Goal: Task Accomplishment & Management: Manage account settings

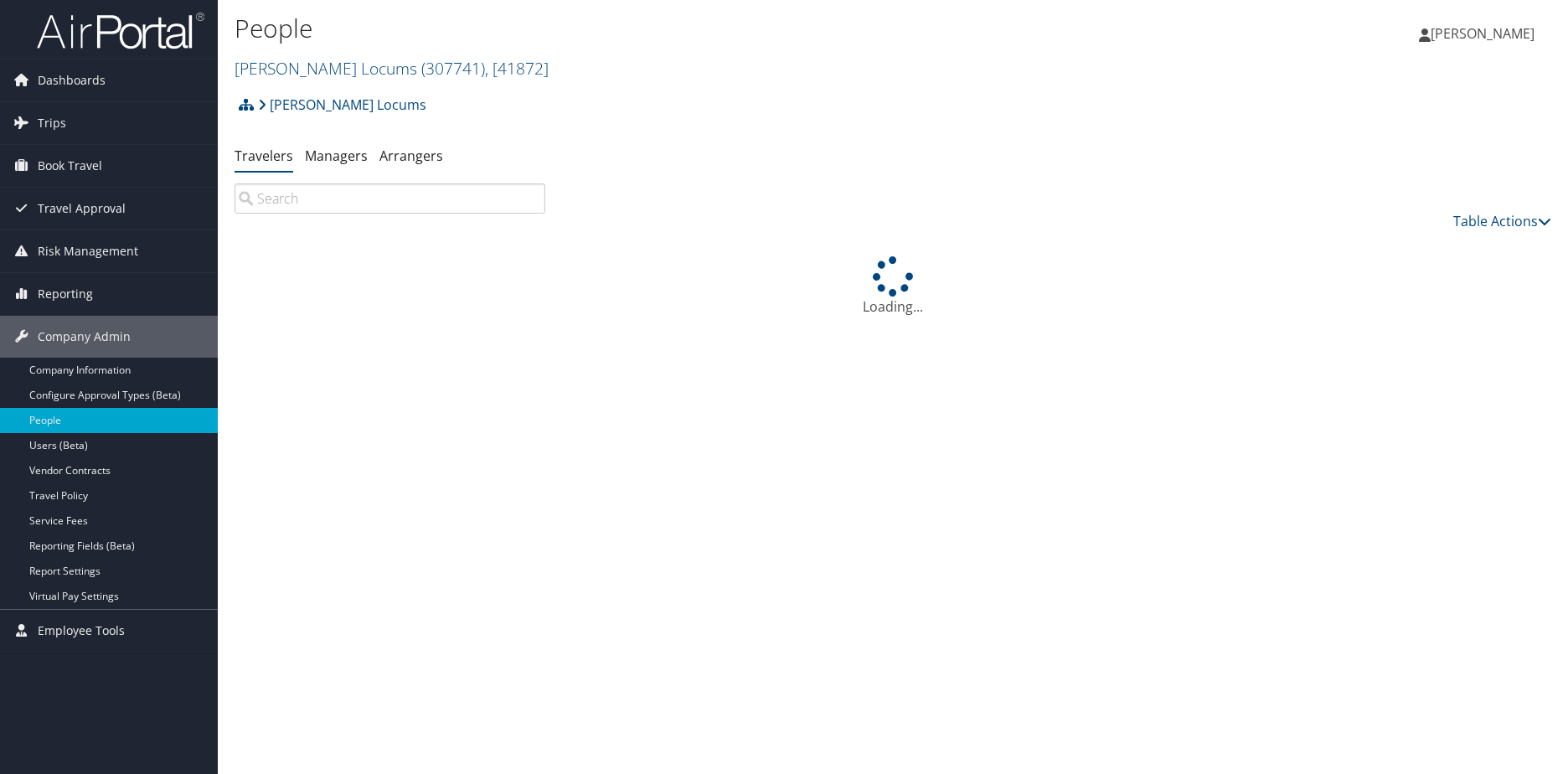
click at [391, 206] on input "search" at bounding box center [390, 199] width 311 height 30
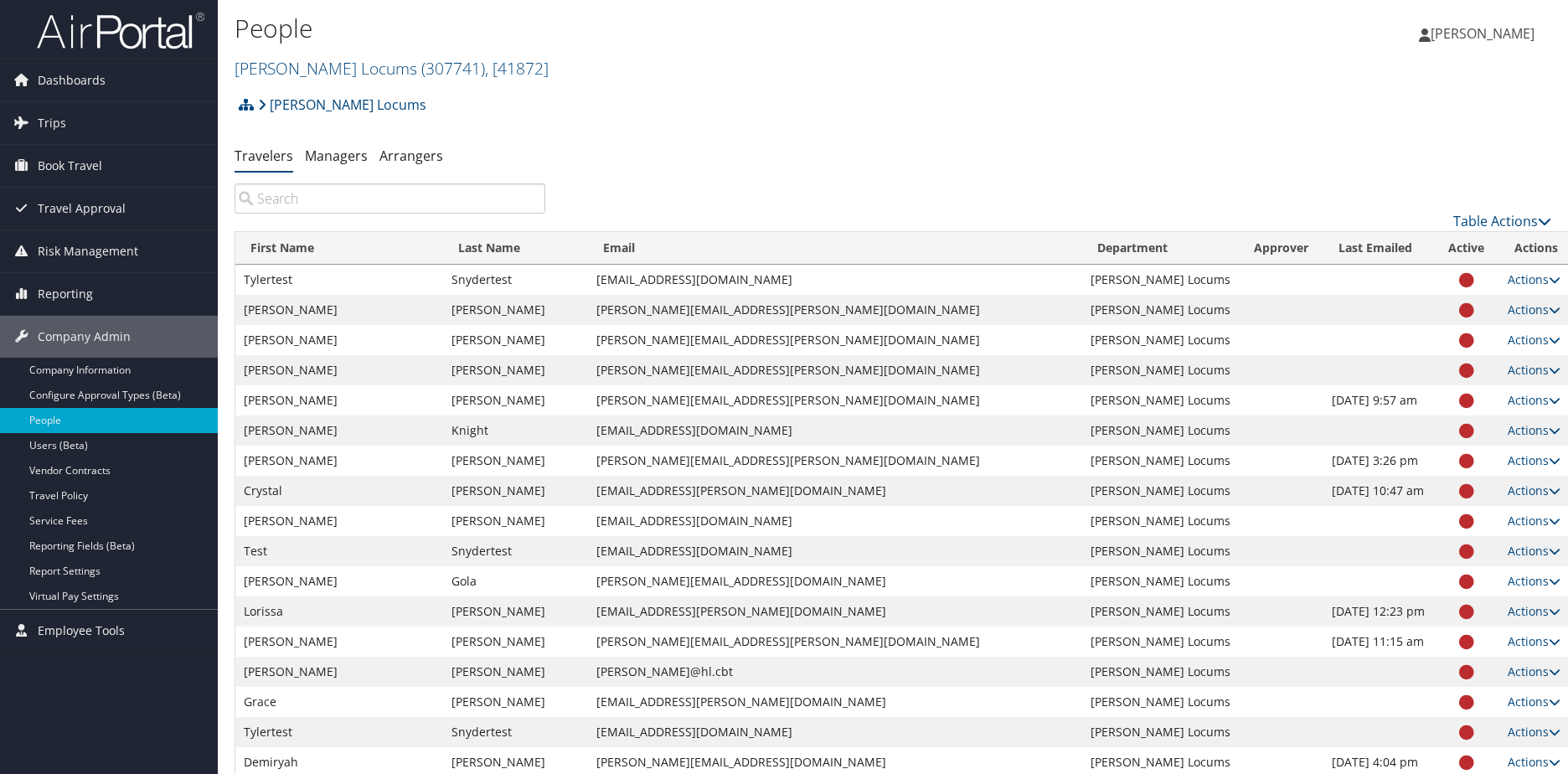
paste input "[PERSON_NAME]"
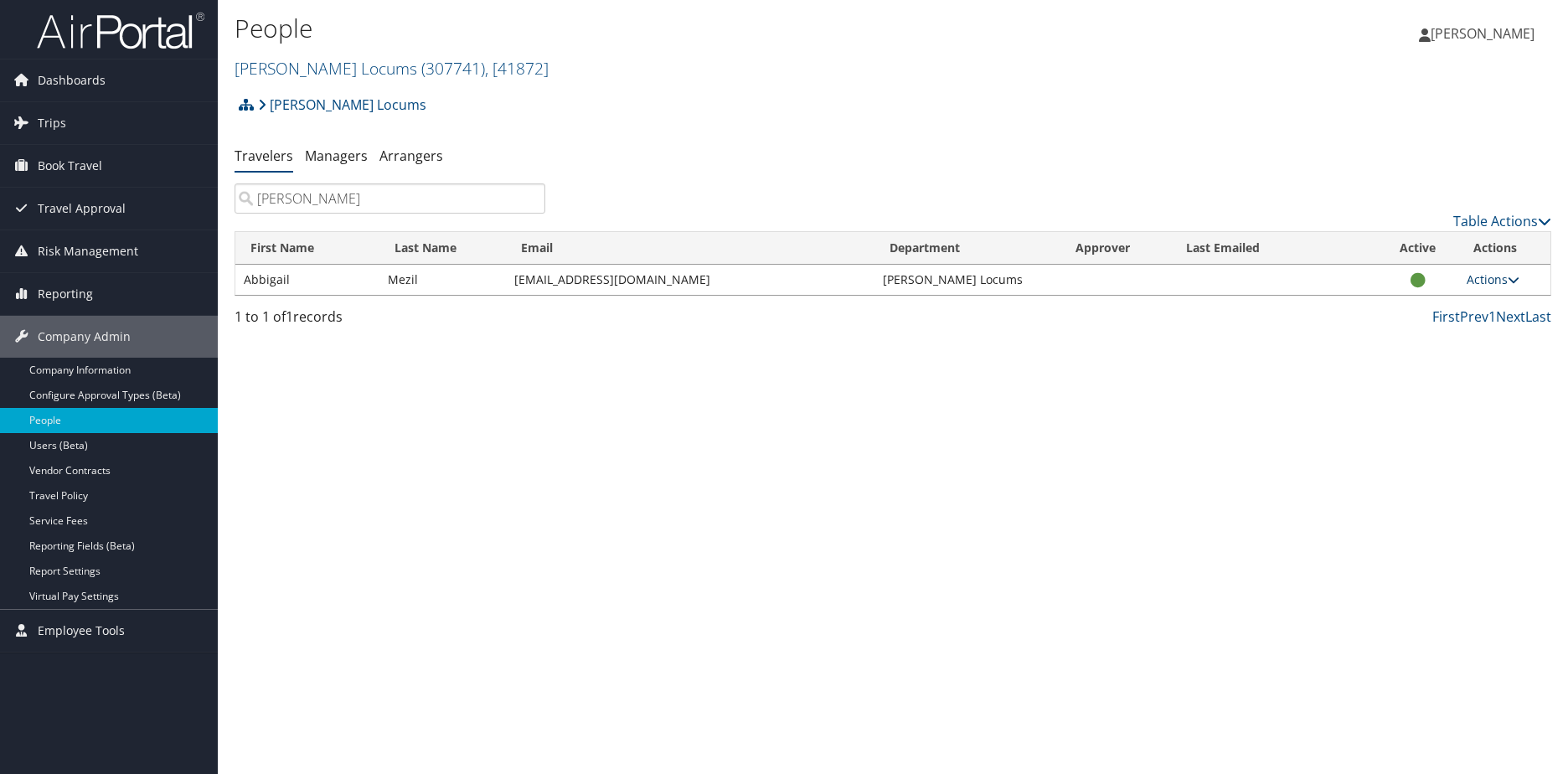
type input "[PERSON_NAME]"
click at [1501, 280] on link "Actions" at bounding box center [1493, 279] width 52 height 16
click at [1053, 352] on div "People Hayes Locums ( 307741 ) , [ 41872 ] Hayes Locums Hayes Locums, [41872] A…" at bounding box center [892, 387] width 1351 height 774
click at [1471, 281] on link "Actions" at bounding box center [1493, 279] width 52 height 16
click at [1412, 306] on link "User Settings" at bounding box center [1436, 304] width 154 height 28
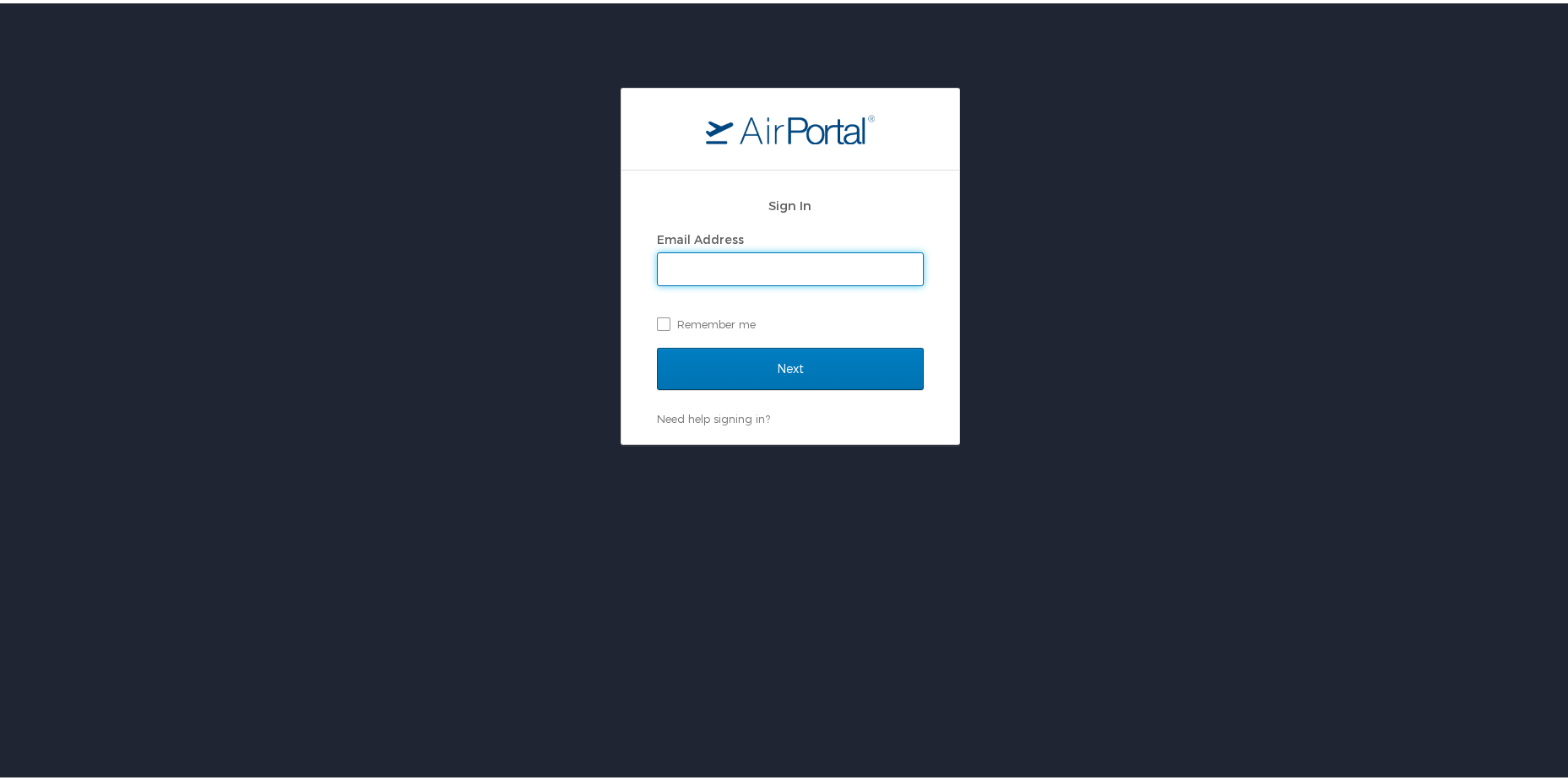
click at [689, 260] on input "Email Address" at bounding box center [790, 266] width 265 height 32
type input "[PERSON_NAME][EMAIL_ADDRESS][PERSON_NAME][DOMAIN_NAME]"
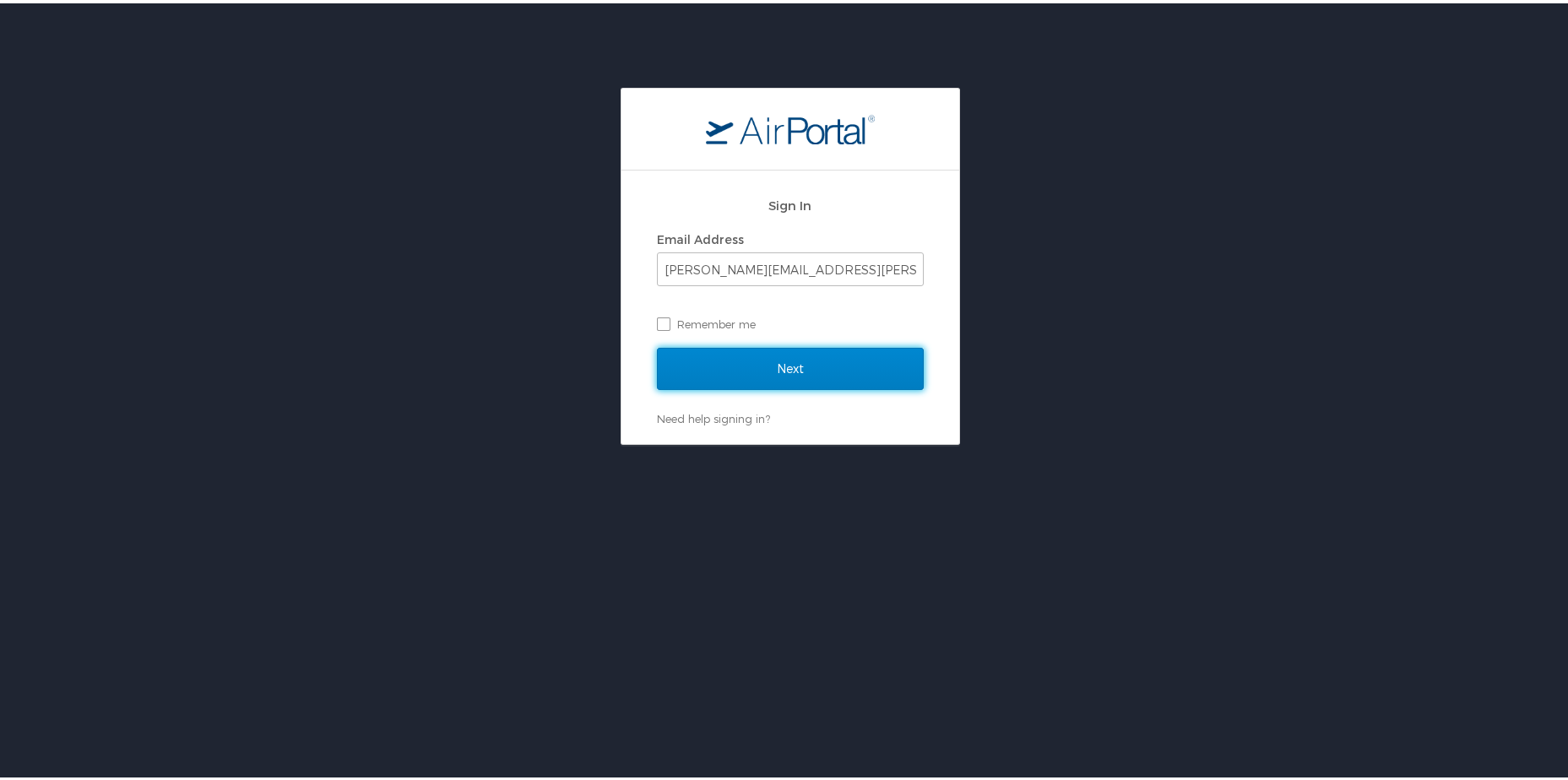
click at [737, 382] on input "Next" at bounding box center [790, 365] width 266 height 42
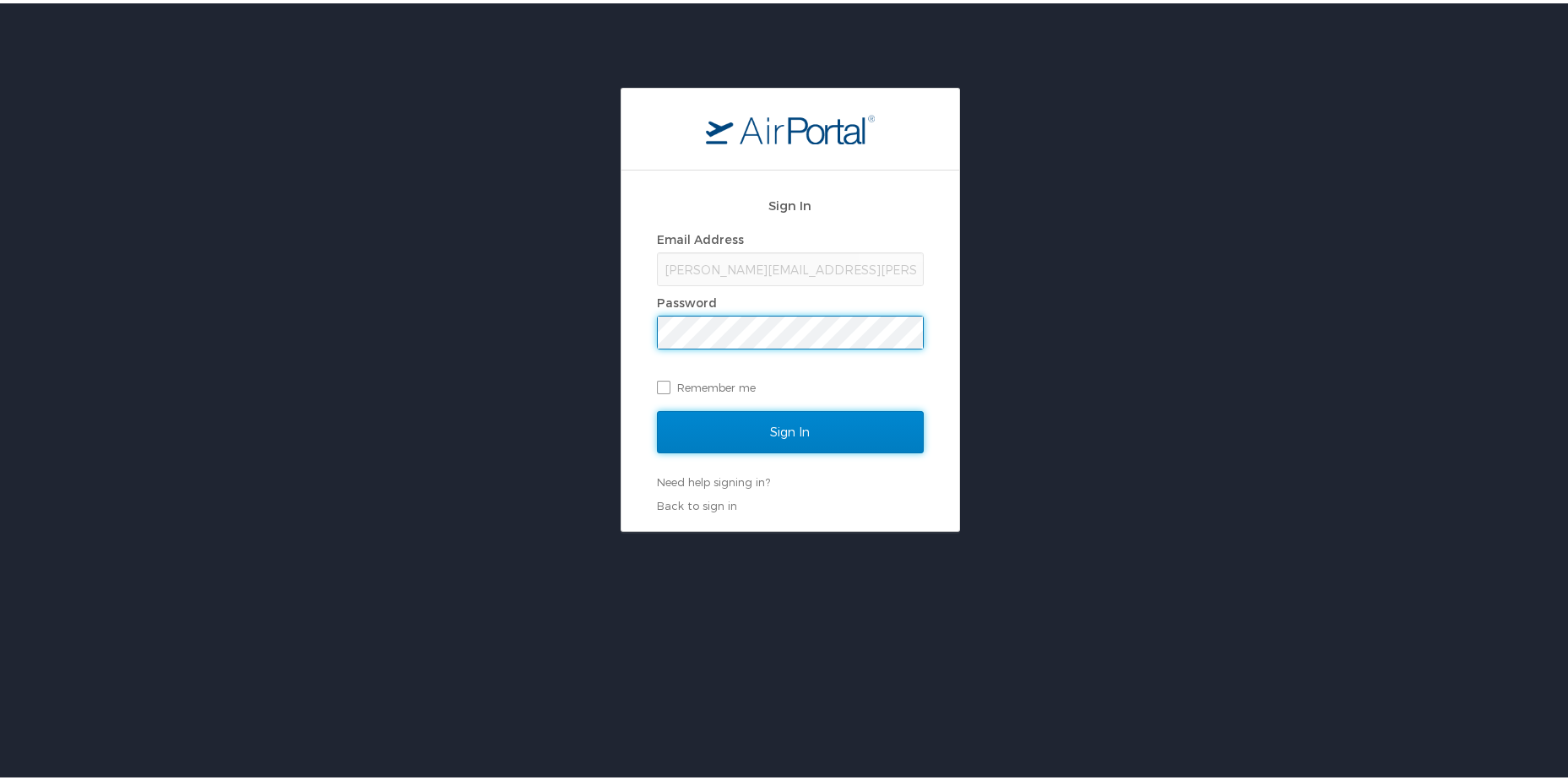
click at [740, 413] on input "Sign In" at bounding box center [790, 429] width 266 height 42
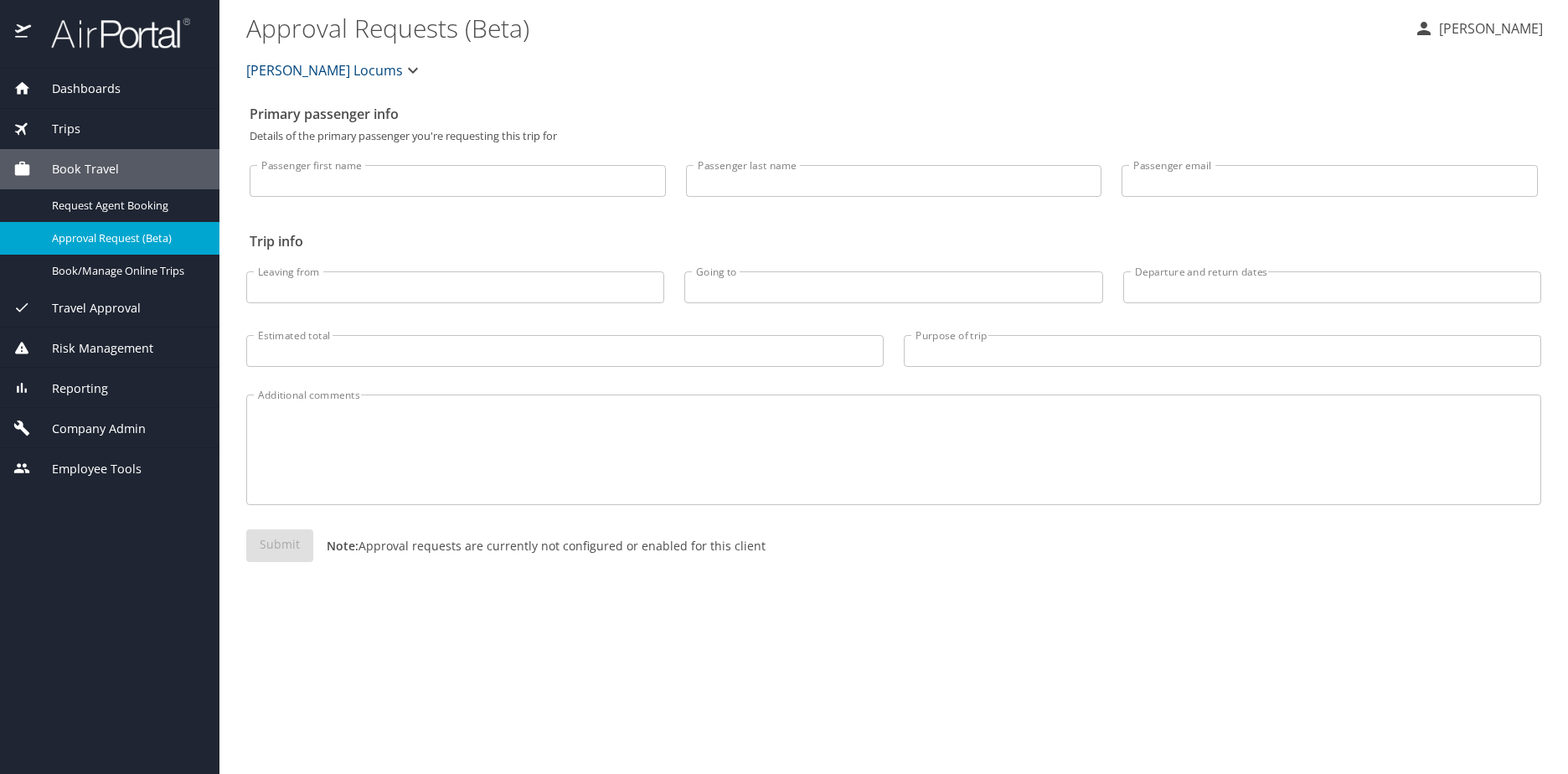
click at [58, 422] on span "Company Admin" at bounding box center [88, 429] width 114 height 19
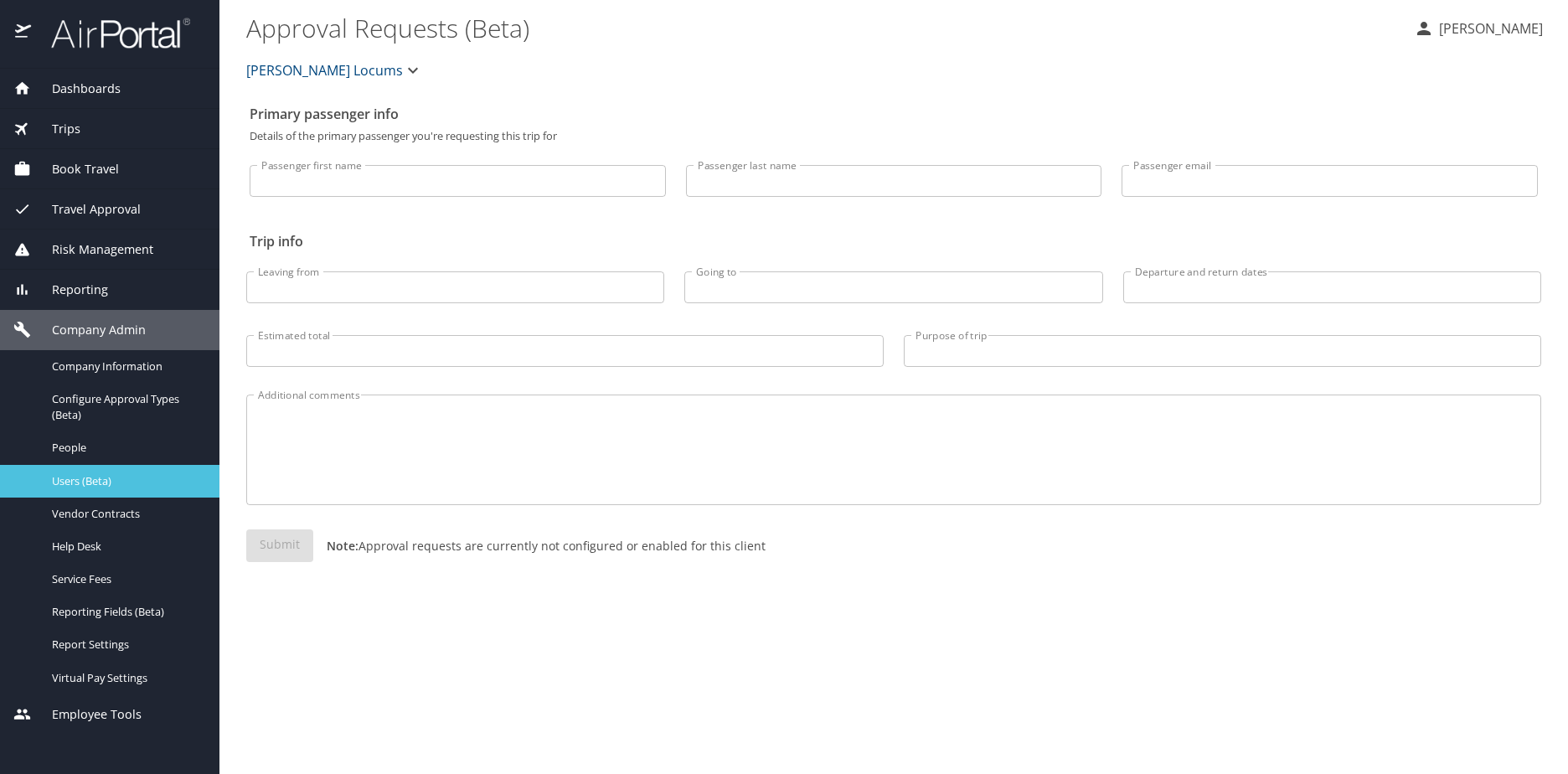
click at [74, 485] on span "Users (Beta)" at bounding box center [125, 481] width 147 height 16
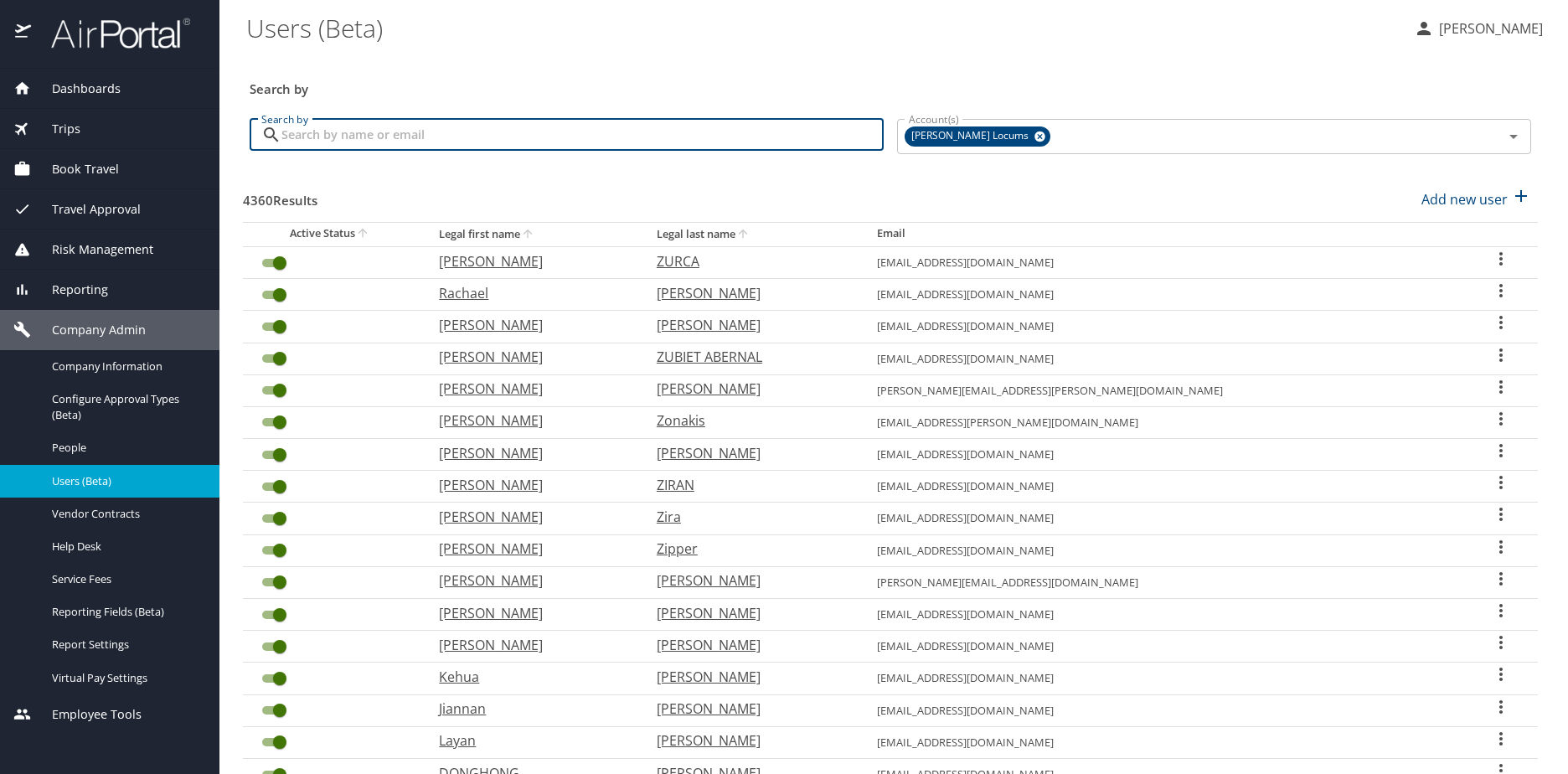
click at [524, 119] on input "Search by" at bounding box center [582, 135] width 603 height 32
paste input "[PERSON_NAME]"
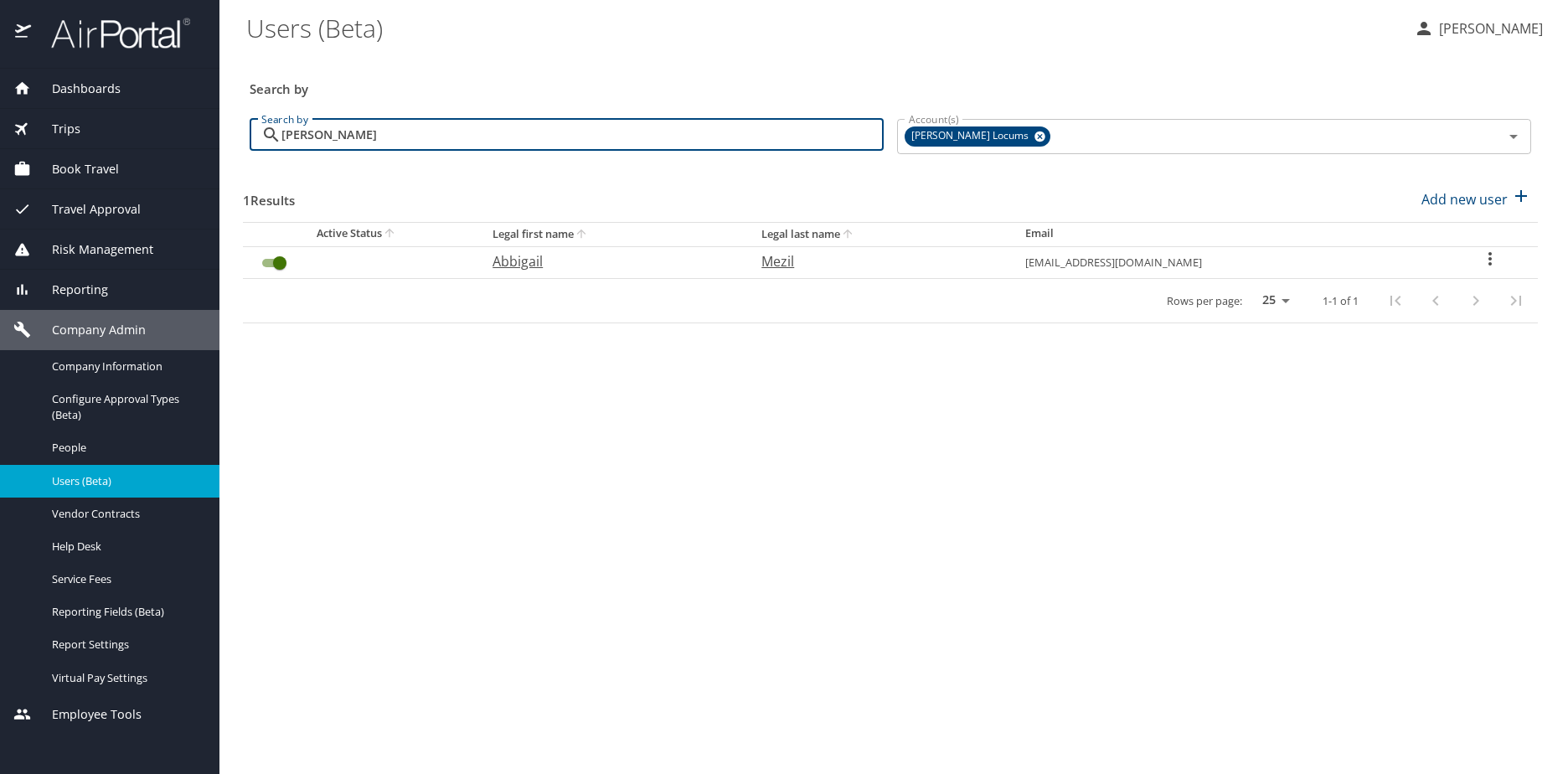
click at [1486, 260] on icon "User Search Table" at bounding box center [1489, 258] width 20 height 20
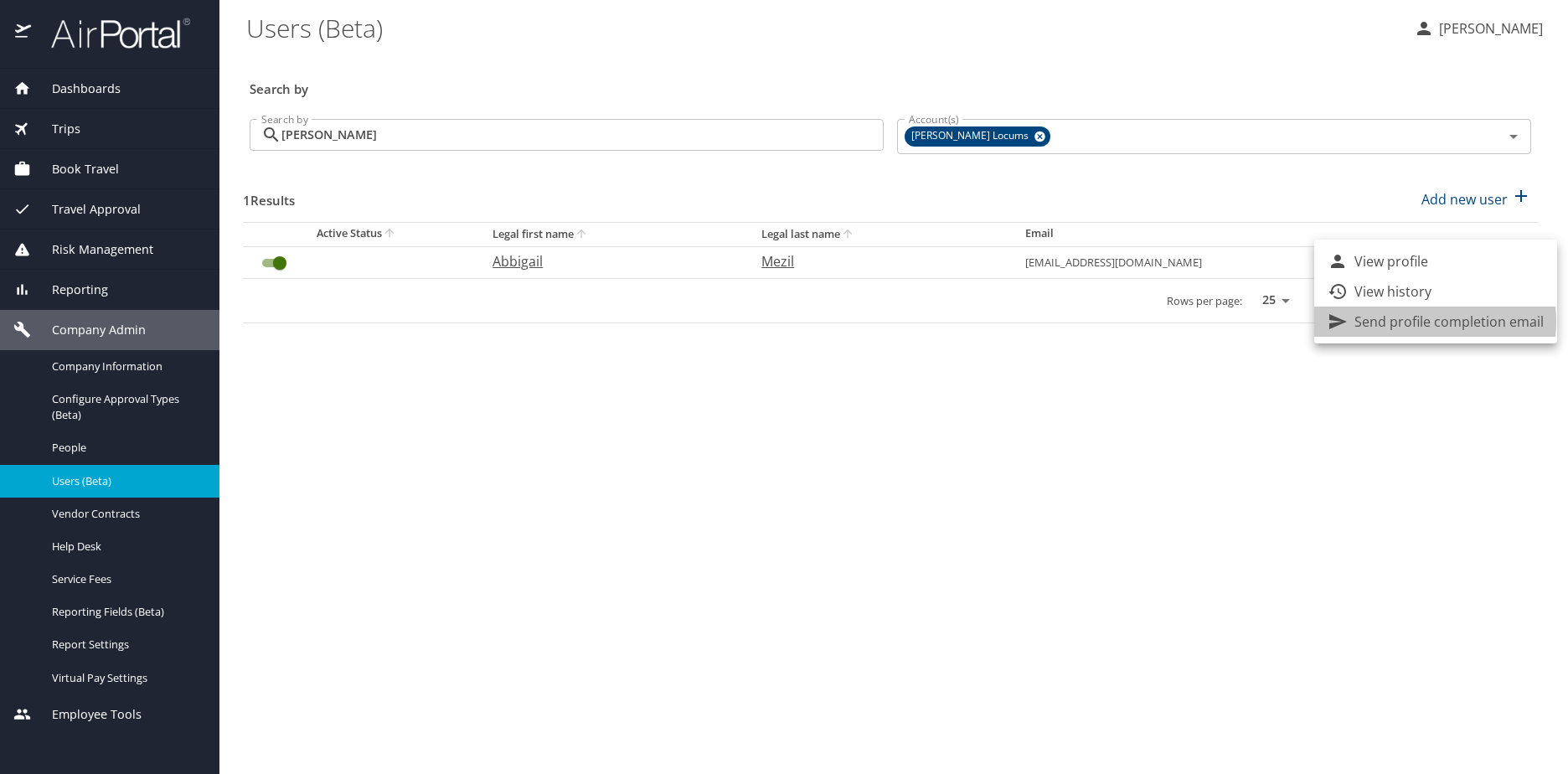
click at [1401, 321] on p "Send profile completion email" at bounding box center [1449, 320] width 189 height 20
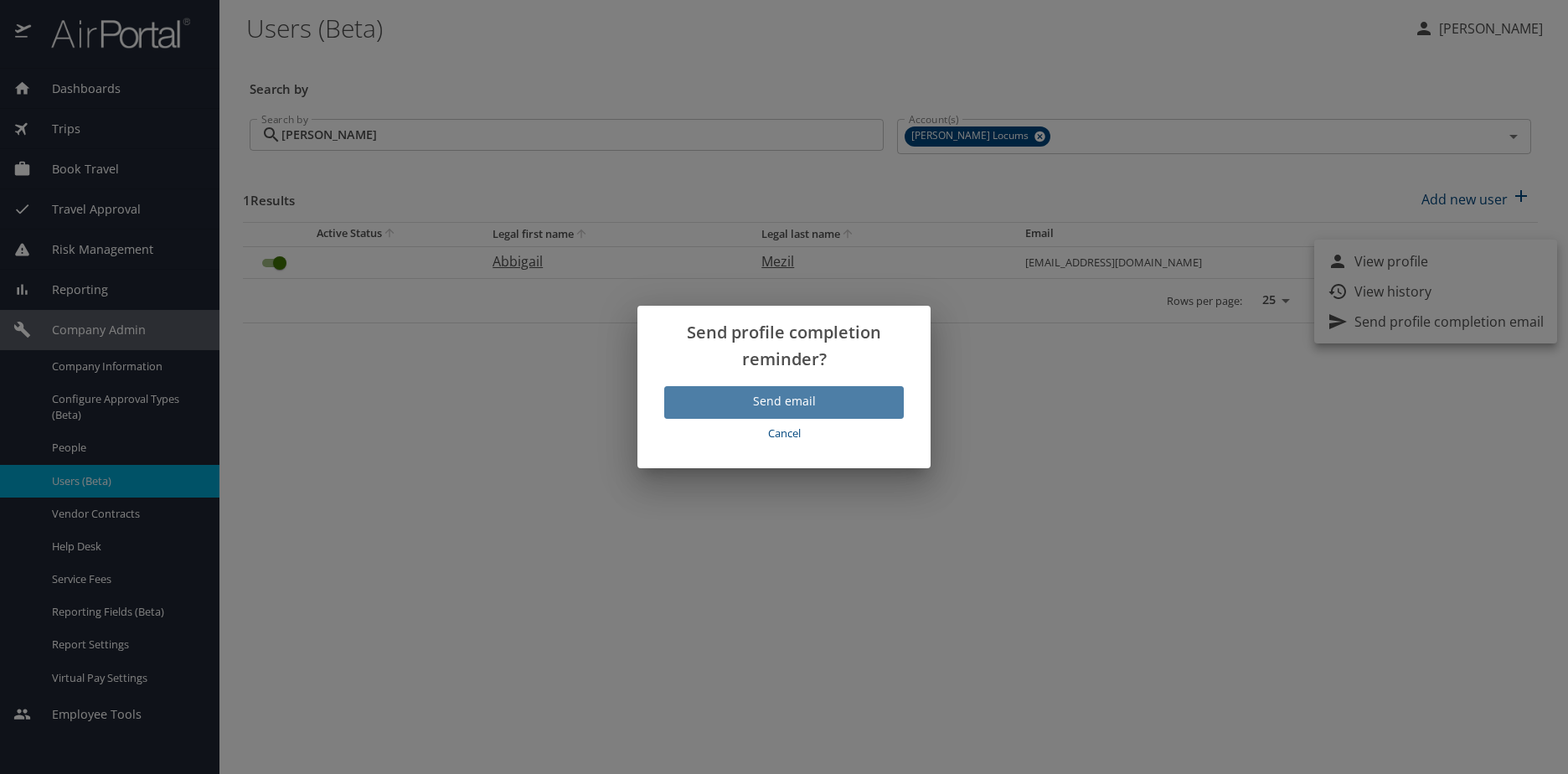
click at [783, 406] on span "Send email" at bounding box center [784, 401] width 213 height 21
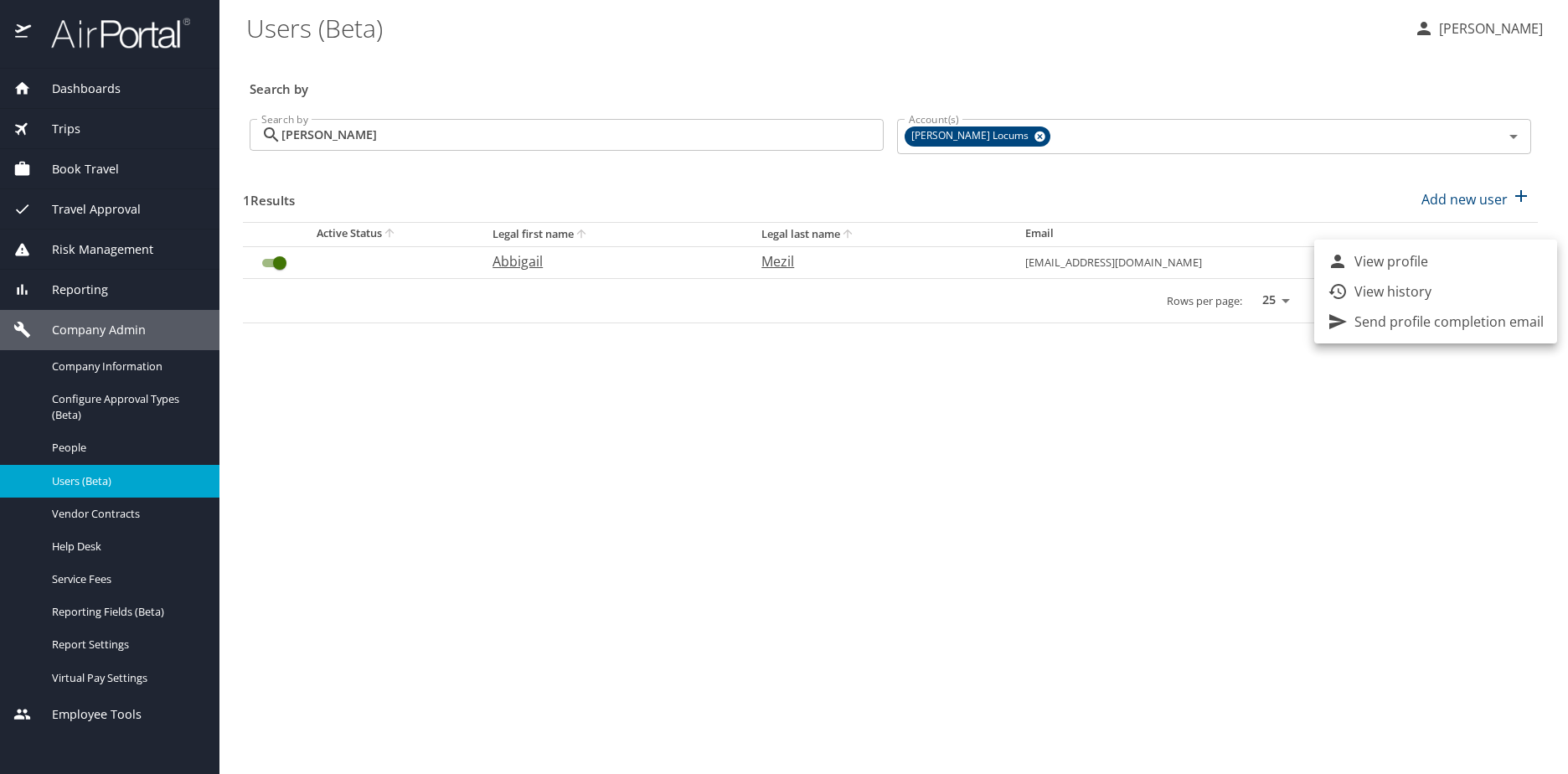
click at [1088, 77] on div at bounding box center [784, 387] width 1568 height 774
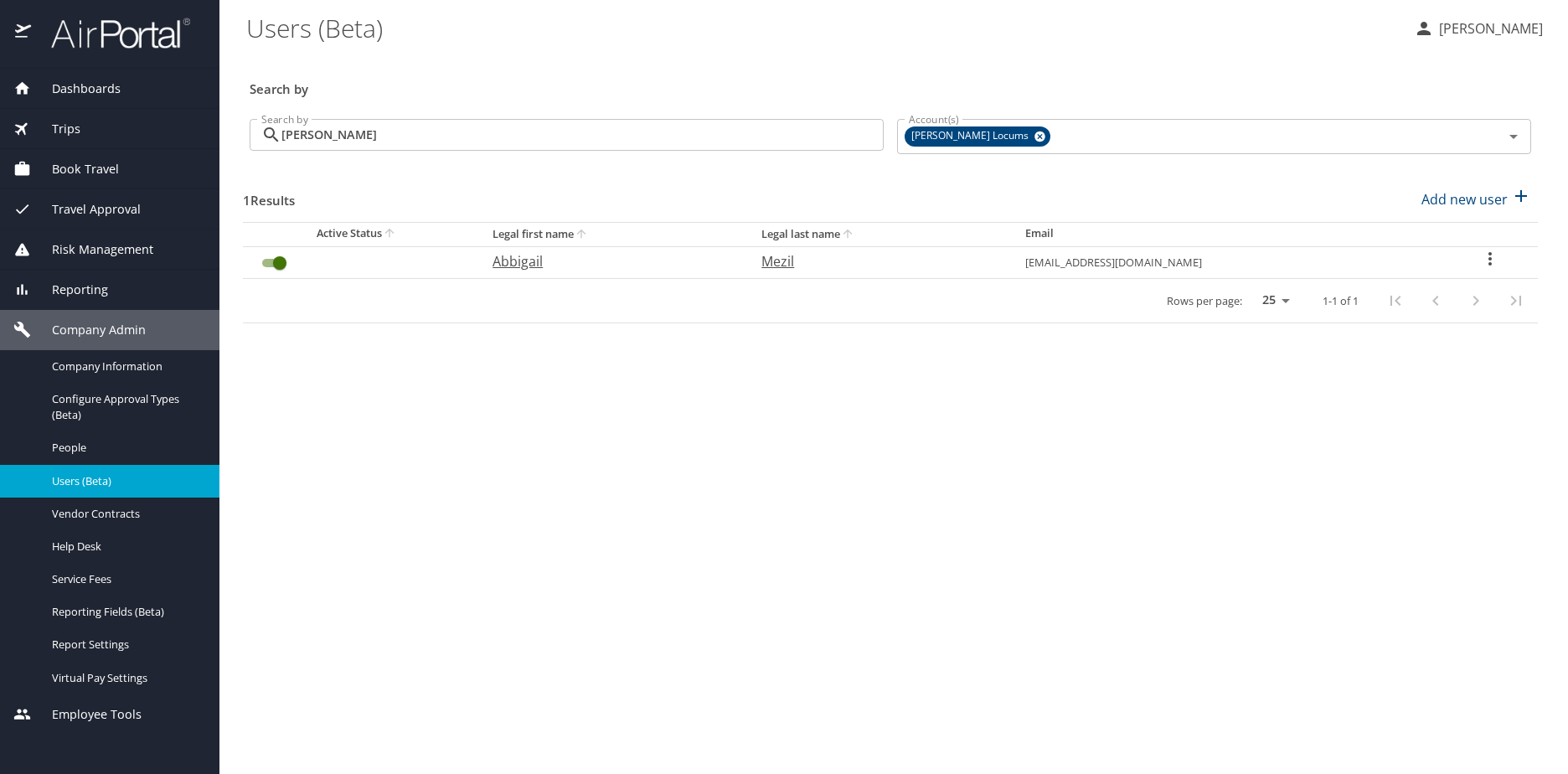
click at [432, 124] on input "[PERSON_NAME]" at bounding box center [582, 135] width 603 height 32
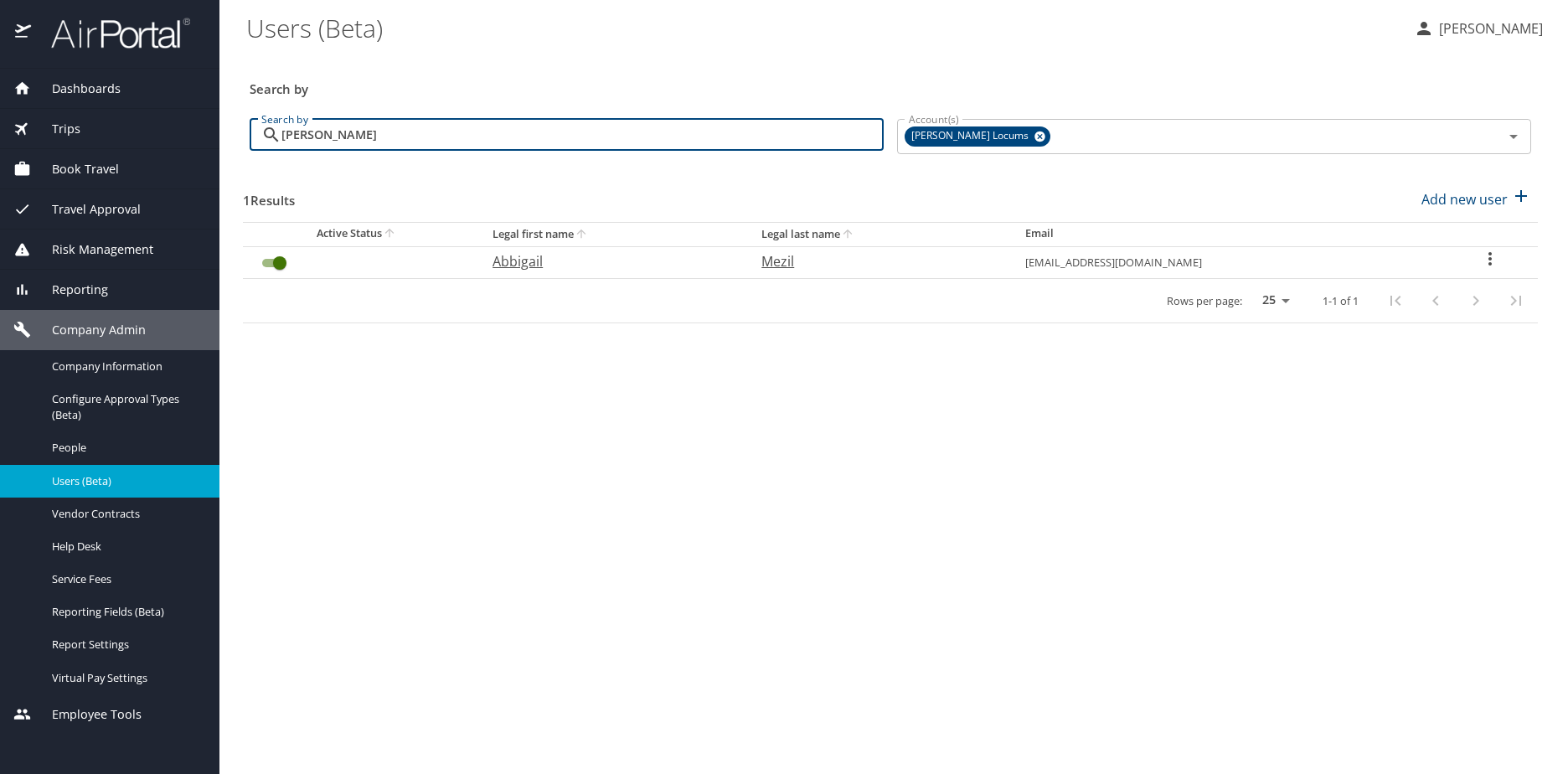
drag, startPoint x: 432, startPoint y: 128, endPoint x: 250, endPoint y: 117, distance: 182.3
click at [250, 117] on div "Search by [PERSON_NAME] Search by" at bounding box center [566, 137] width 648 height 63
paste input "[PERSON_NAME]"
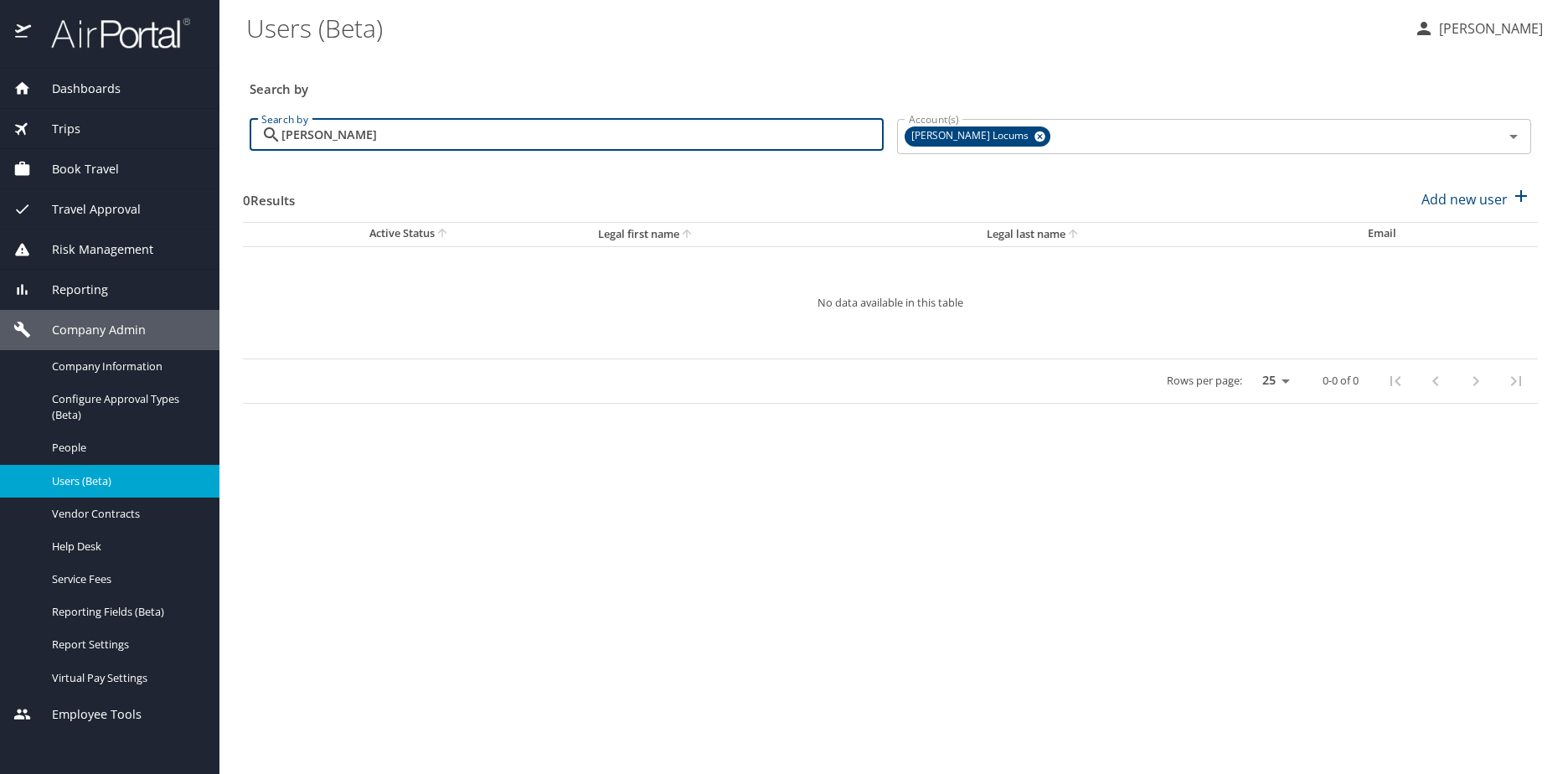
drag, startPoint x: 426, startPoint y: 137, endPoint x: 331, endPoint y: 141, distance: 95.1
click at [331, 141] on input "[PERSON_NAME]" at bounding box center [582, 135] width 603 height 32
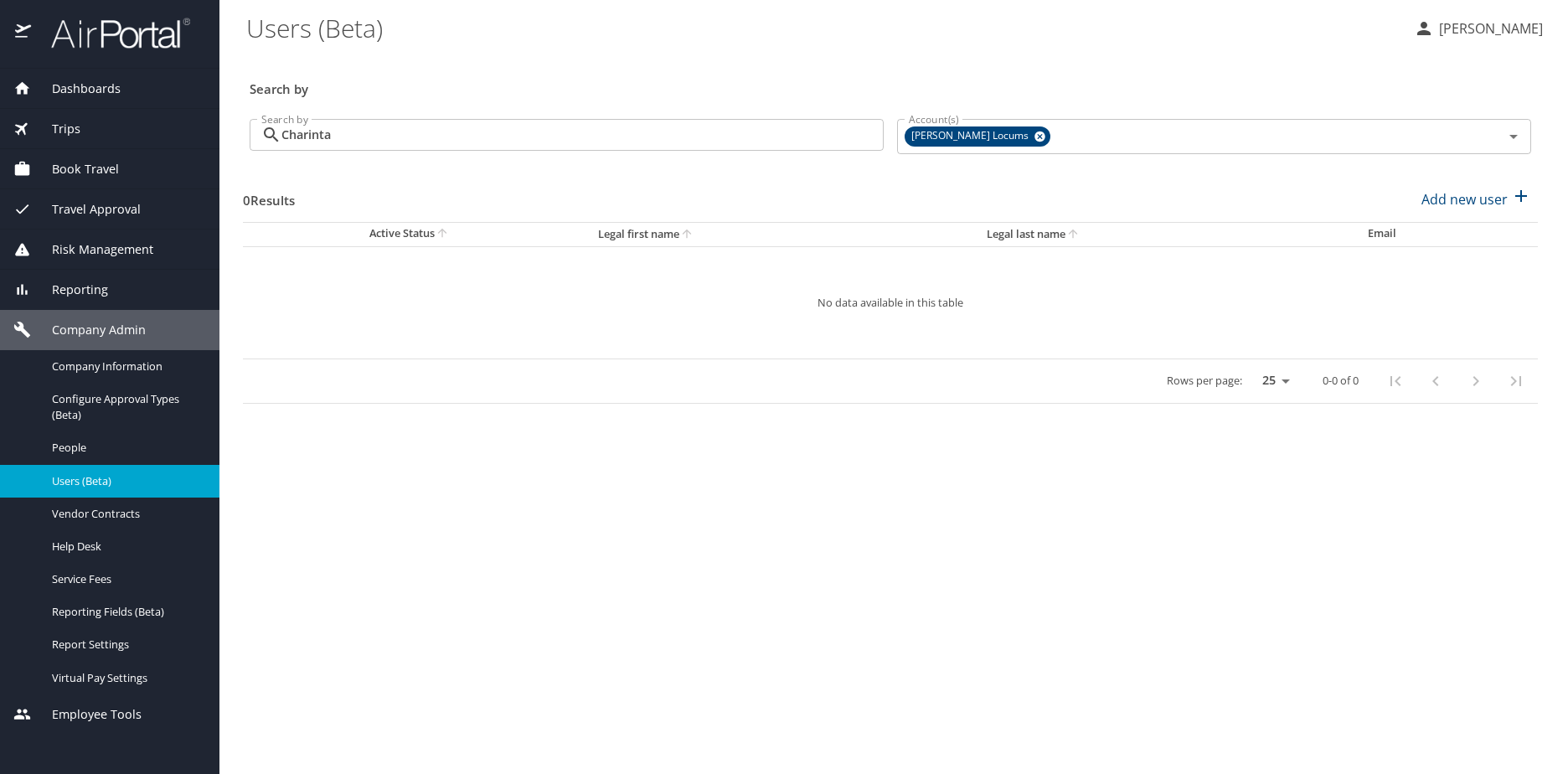
click at [492, 204] on div "0 Results Add new user" at bounding box center [890, 200] width 1295 height 62
click at [98, 482] on span "Users (Beta)" at bounding box center [125, 481] width 147 height 16
click at [379, 130] on input "Charinta" at bounding box center [582, 135] width 603 height 32
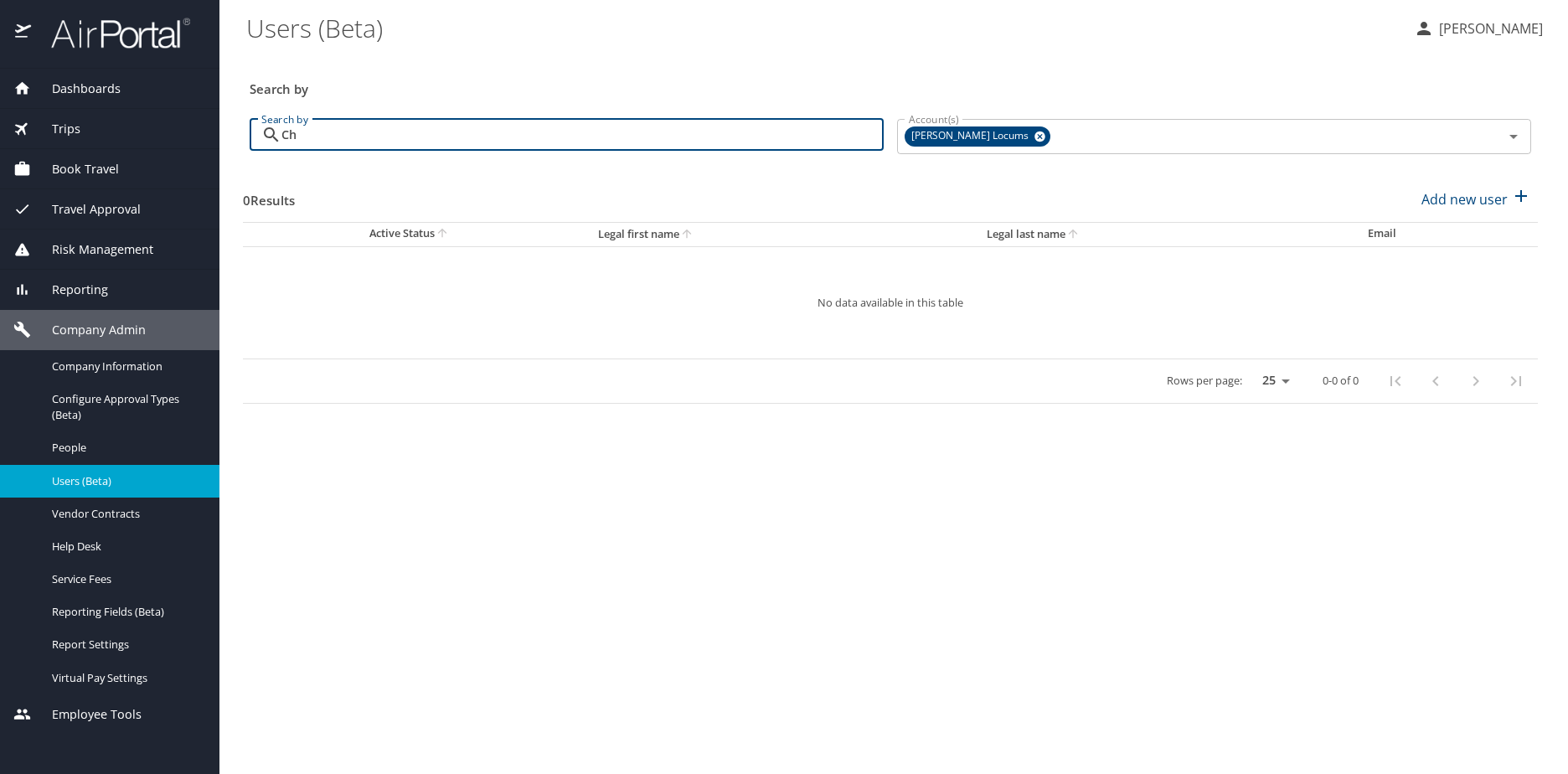
type input "C"
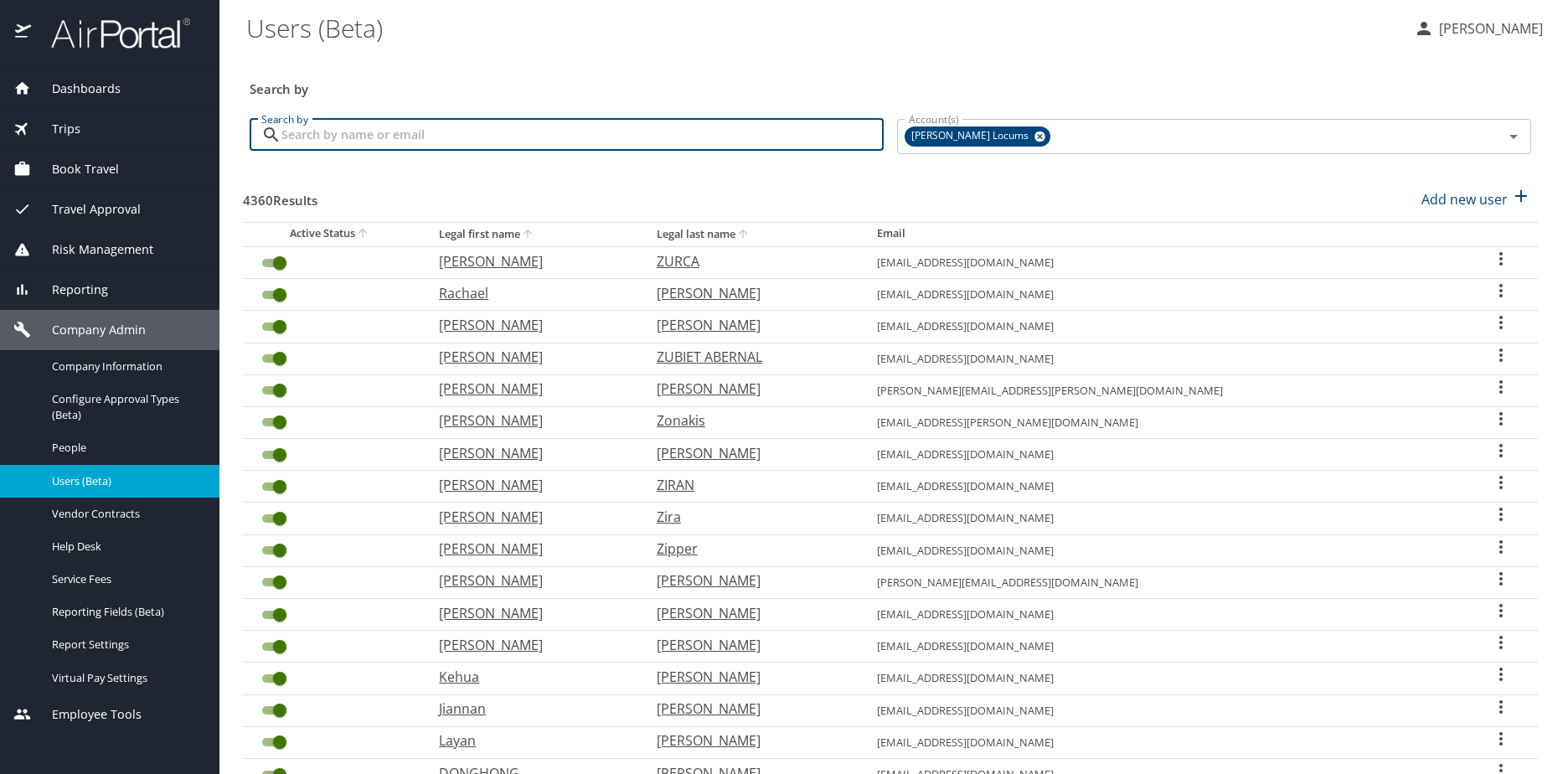
click at [403, 90] on h3 "Search by" at bounding box center [890, 83] width 1282 height 29
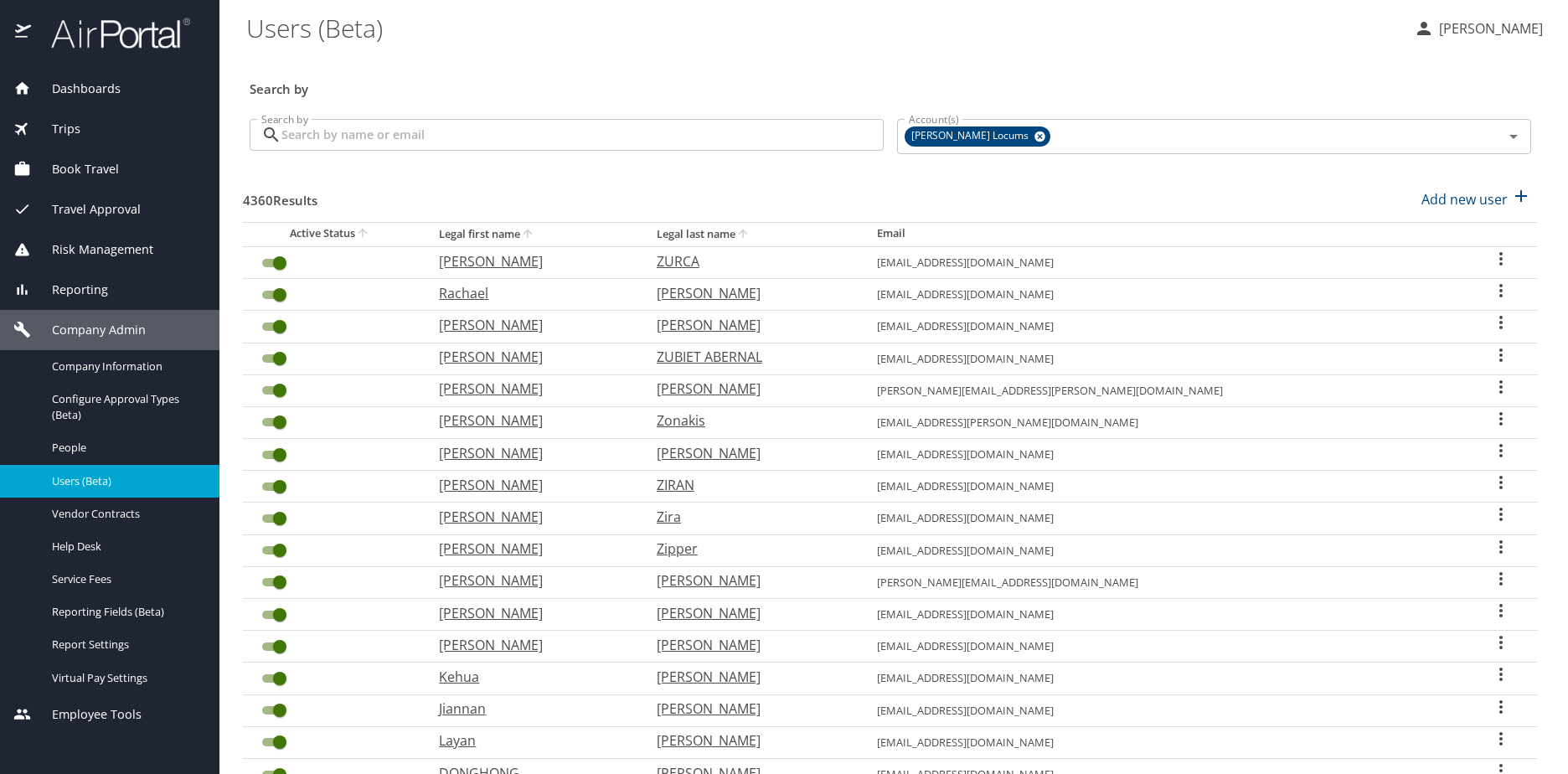
click at [364, 138] on input "Search by" at bounding box center [582, 135] width 603 height 32
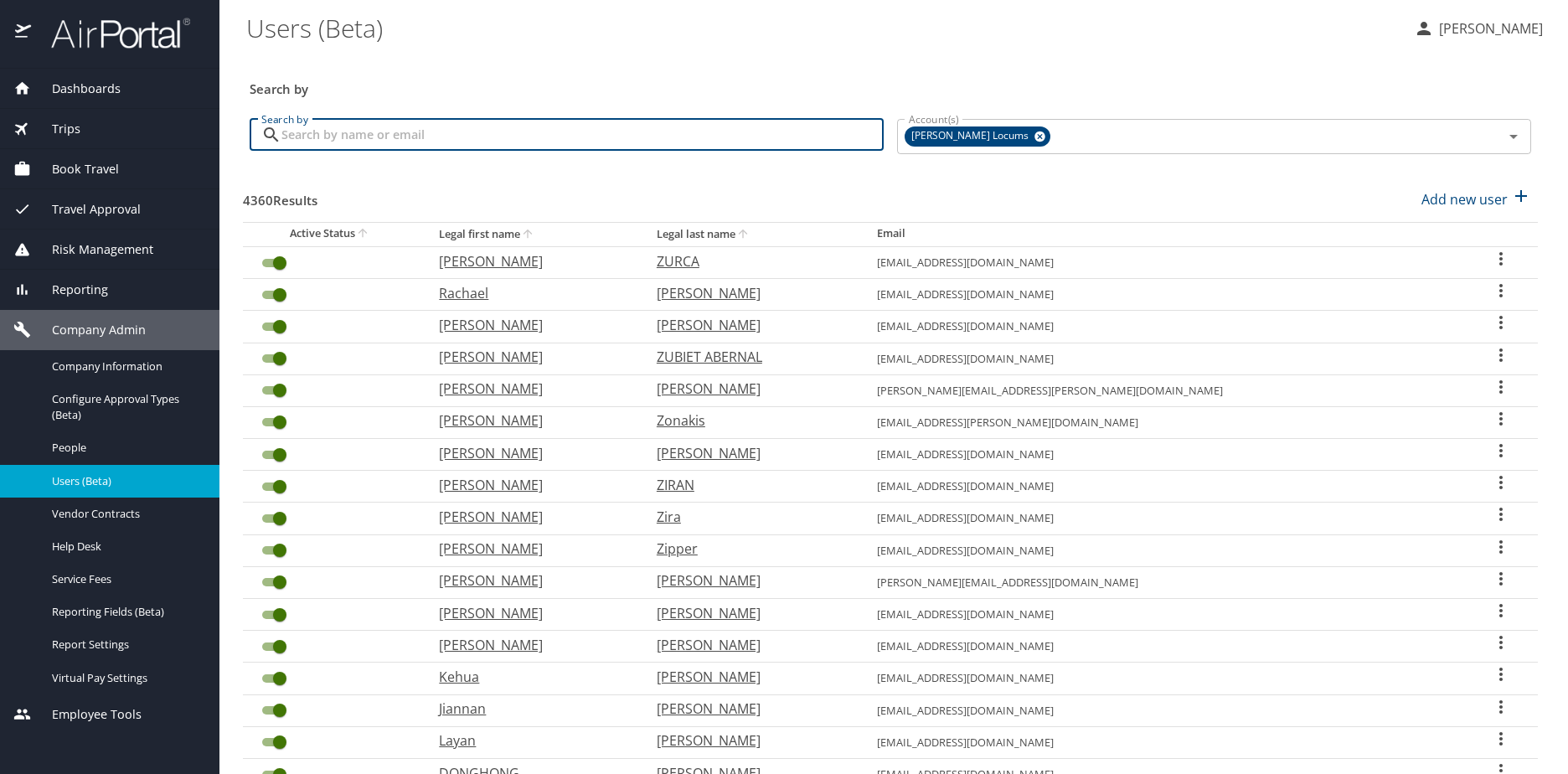
paste input "[PERSON_NAME]"
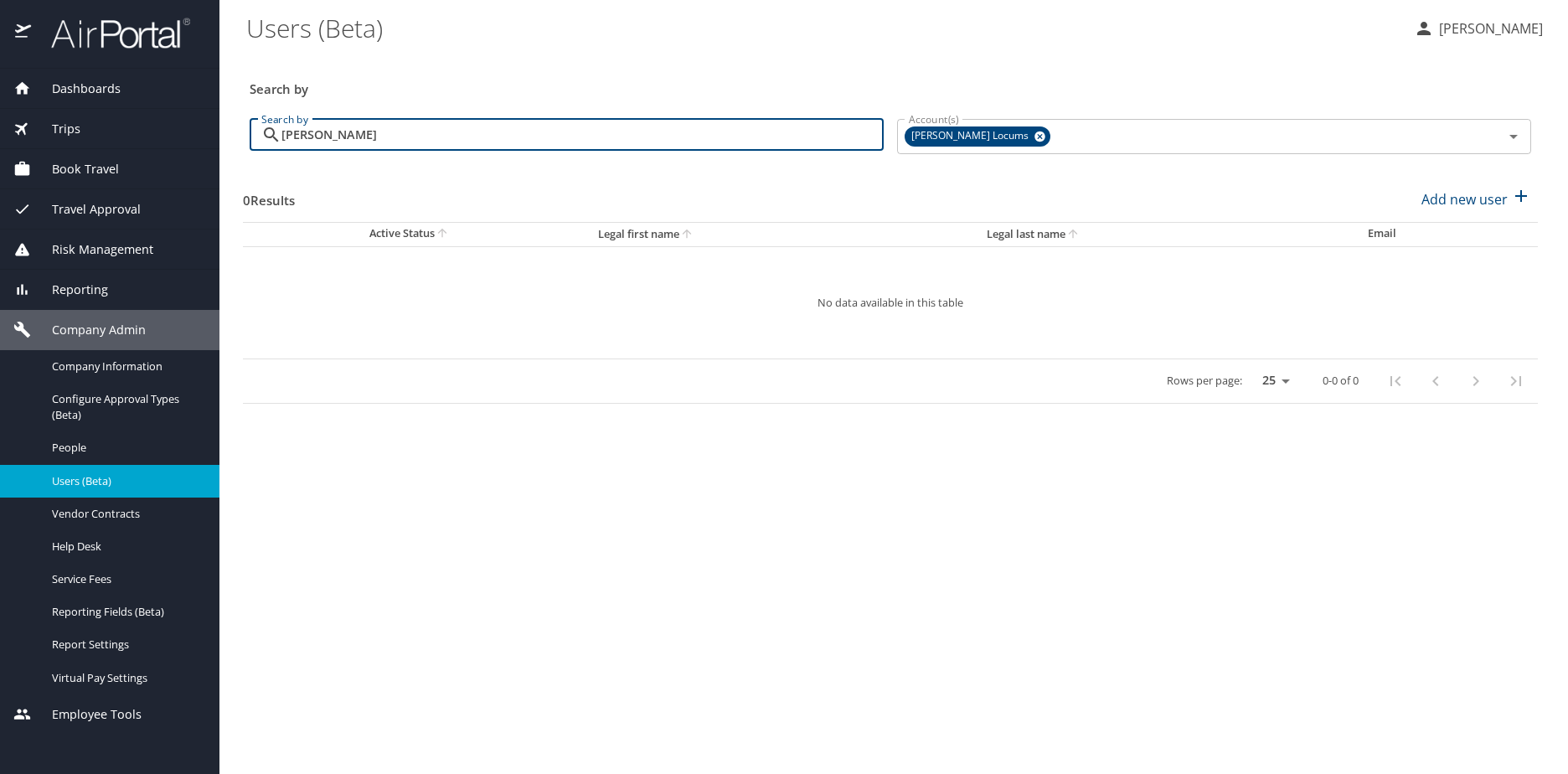
drag, startPoint x: 407, startPoint y: 138, endPoint x: 332, endPoint y: 136, distance: 75.0
click at [332, 136] on input "[PERSON_NAME]" at bounding box center [582, 135] width 603 height 32
type input "C"
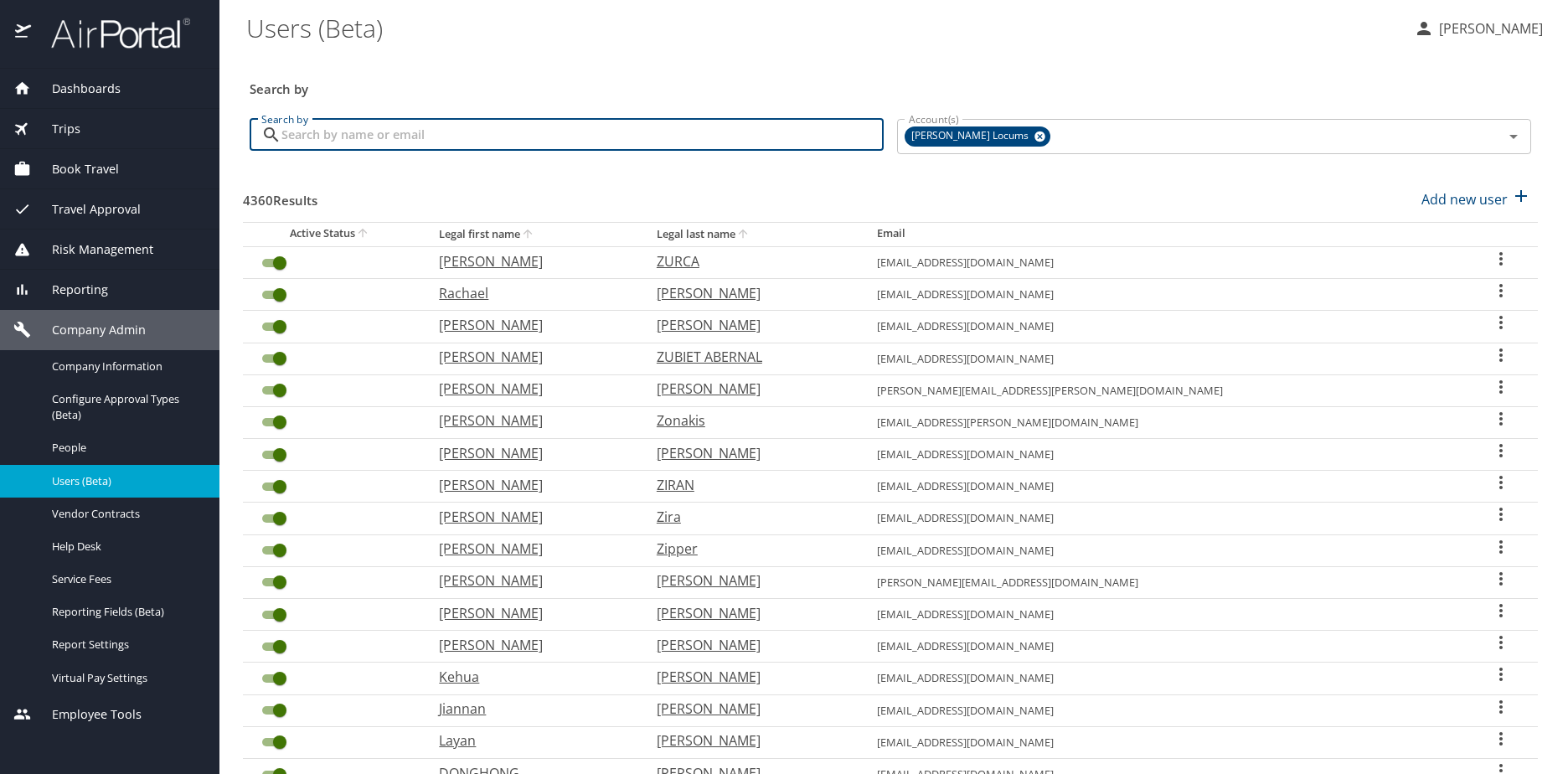
paste input "[PERSON_NAME]"
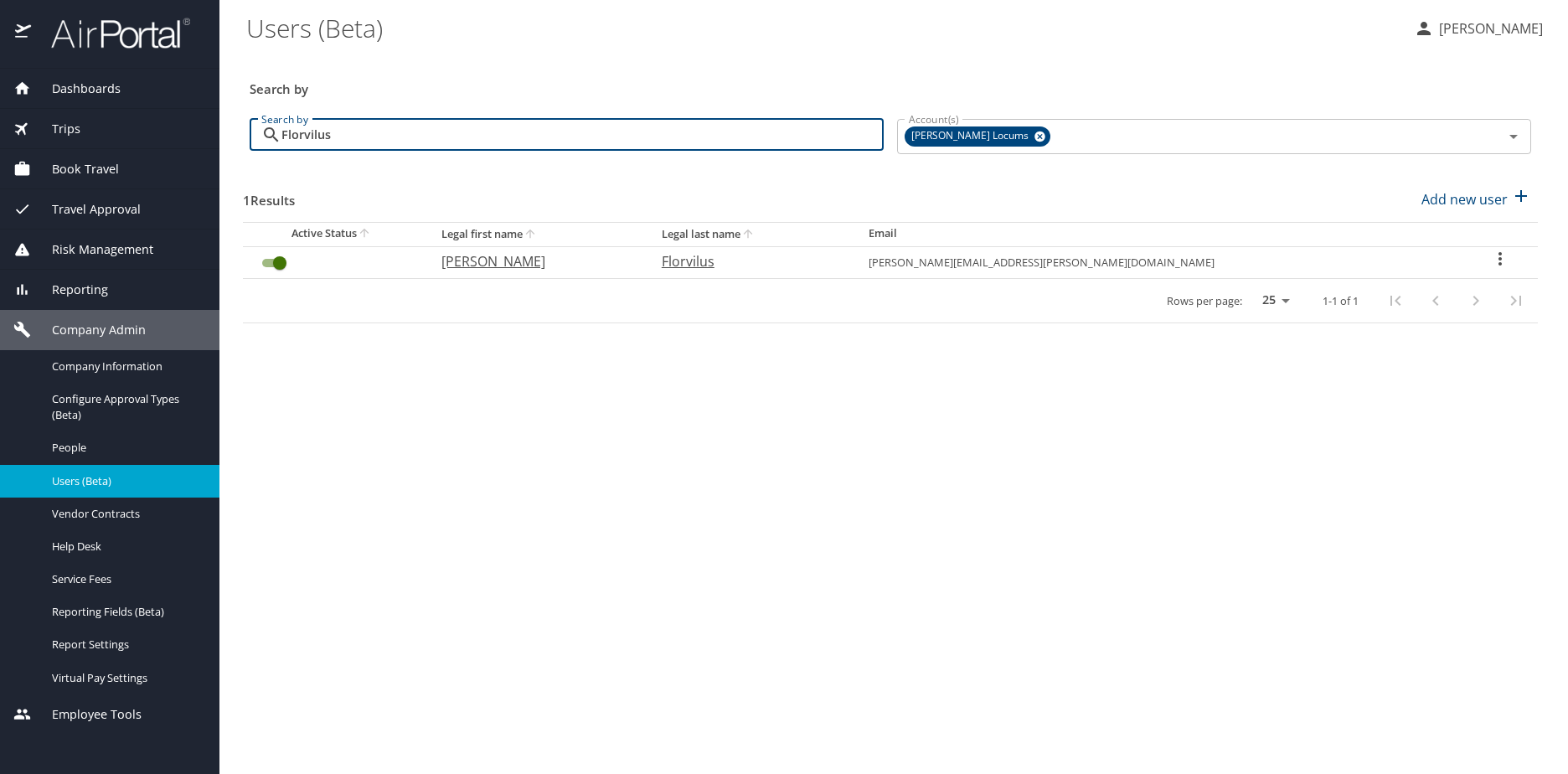
type input "Florvilus"
click at [1492, 256] on icon "User Search Table" at bounding box center [1500, 258] width 20 height 20
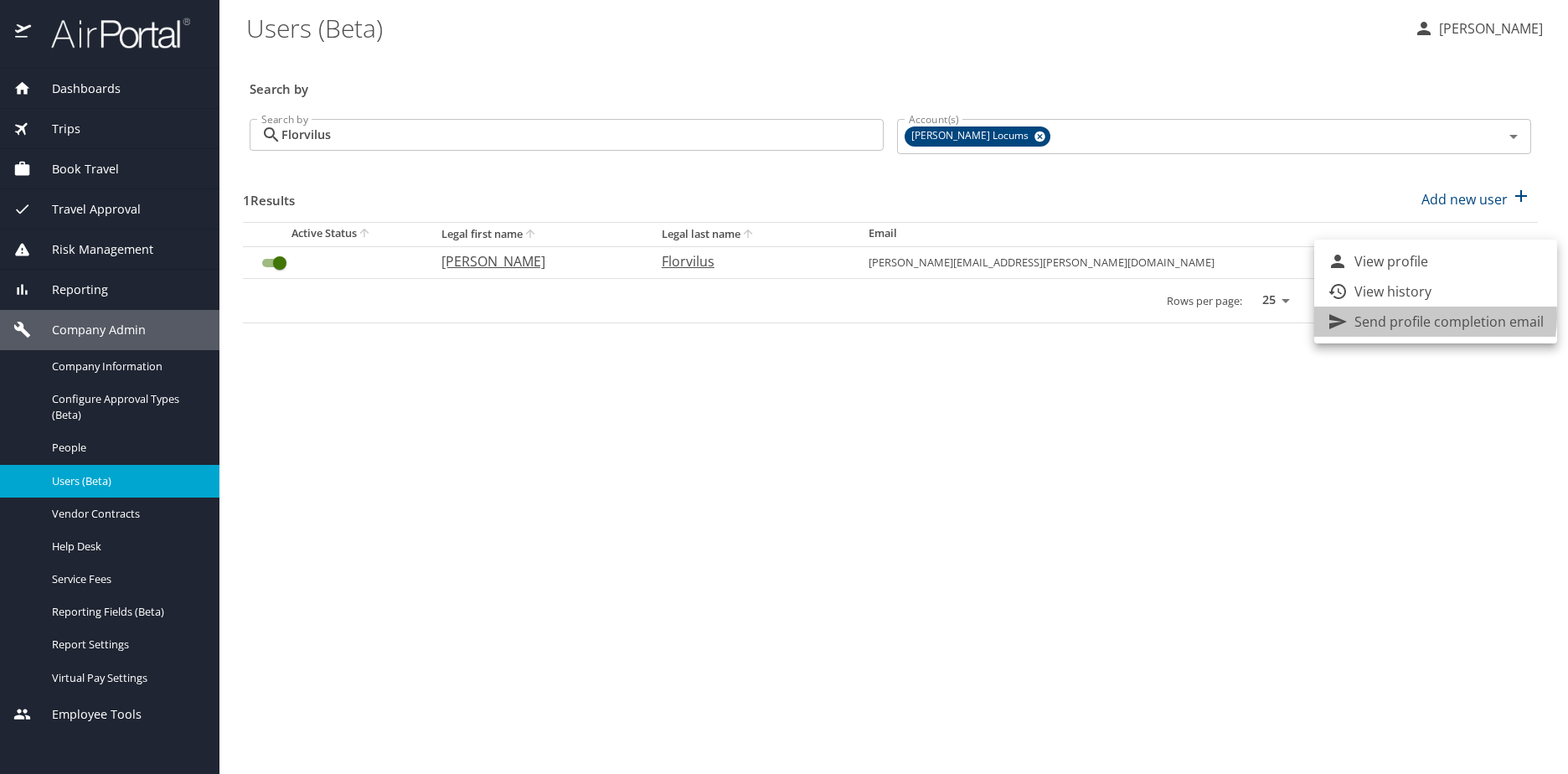
click at [1422, 316] on p "Send profile completion email" at bounding box center [1449, 320] width 189 height 20
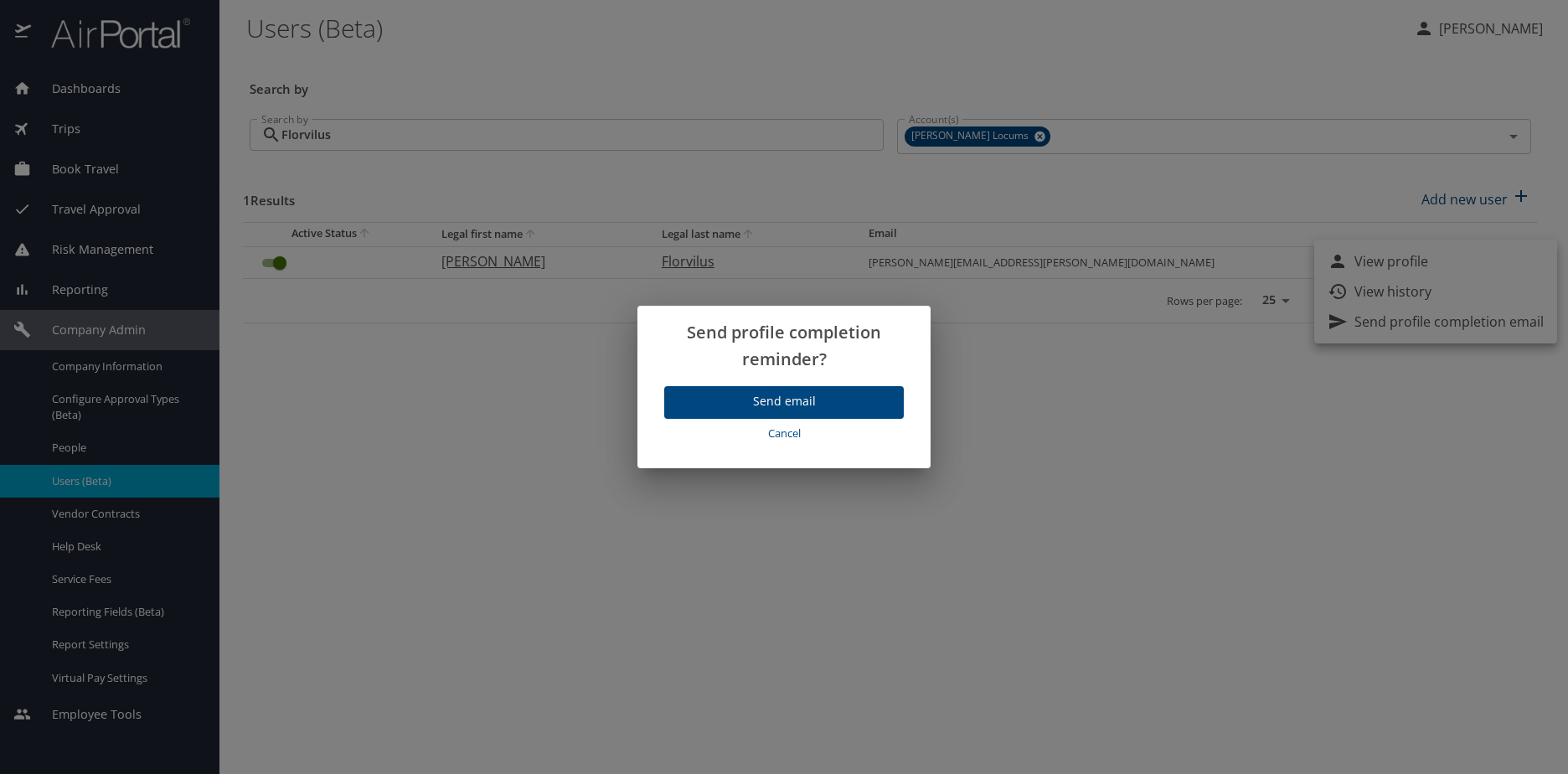
click at [828, 401] on span "Send email" at bounding box center [784, 401] width 213 height 21
